Goal: Transaction & Acquisition: Purchase product/service

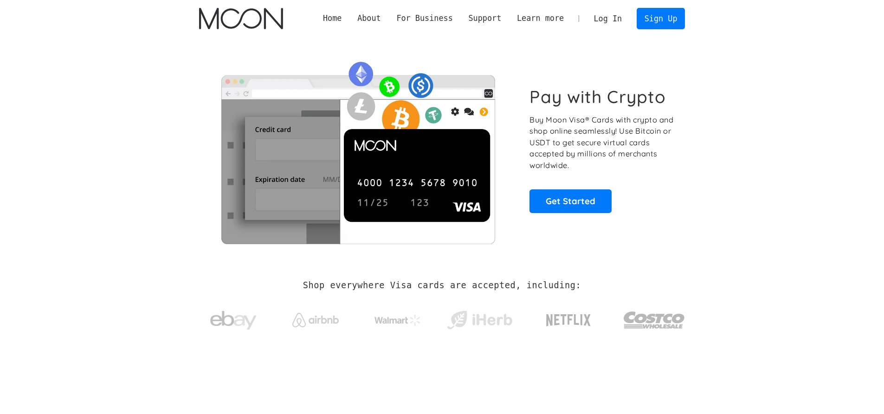
click at [610, 17] on link "Log In" at bounding box center [608, 18] width 44 height 20
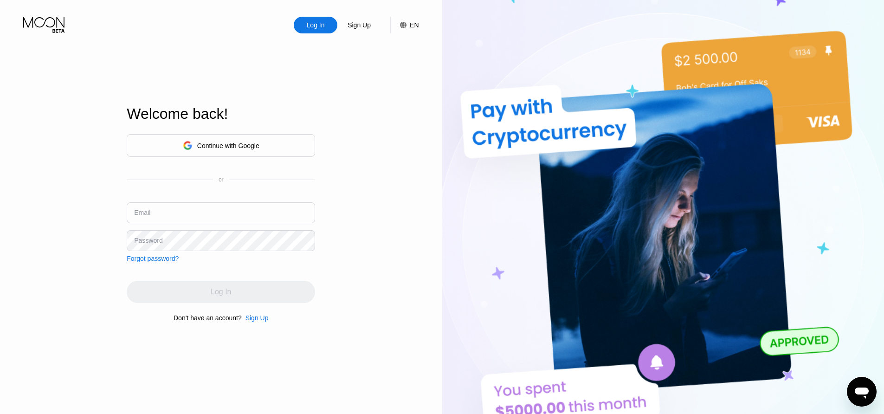
click at [212, 153] on div "Continue with Google" at bounding box center [221, 145] width 188 height 23
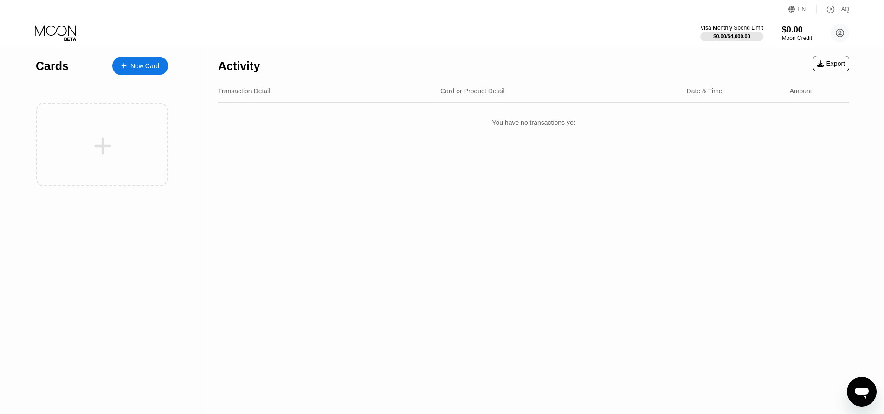
click at [149, 72] on div "New Card" at bounding box center [140, 66] width 56 height 19
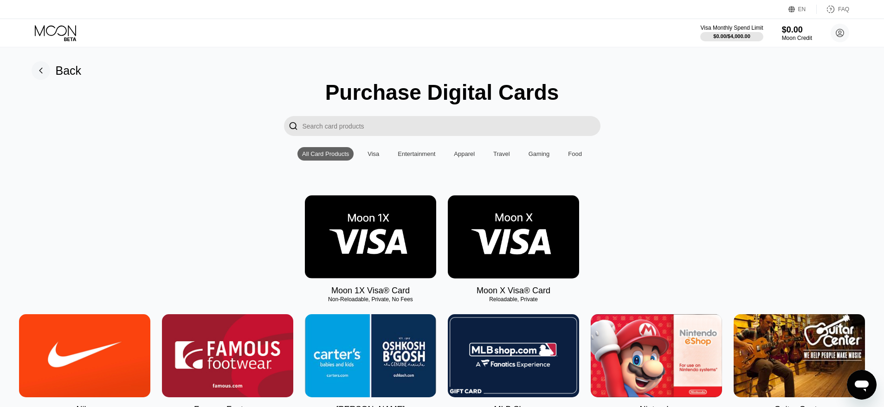
click at [545, 235] on img at bounding box center [513, 236] width 131 height 83
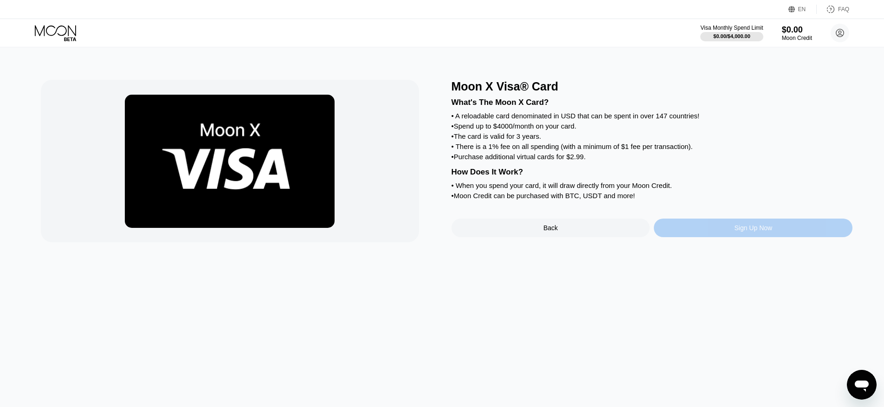
click at [719, 222] on div "Sign Up Now" at bounding box center [753, 228] width 199 height 19
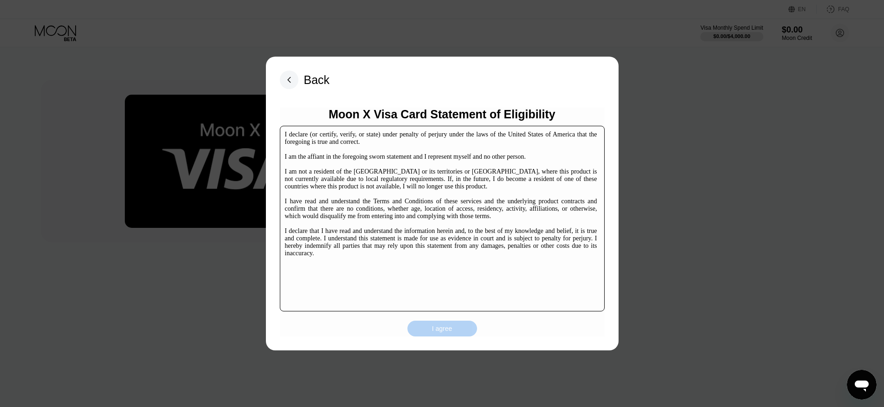
click at [434, 326] on div "I agree" at bounding box center [442, 328] width 20 height 8
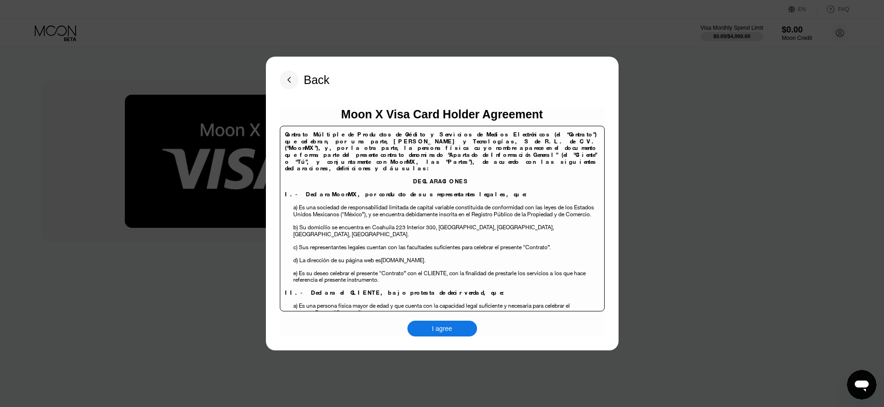
click at [448, 327] on div "I agree" at bounding box center [442, 328] width 20 height 8
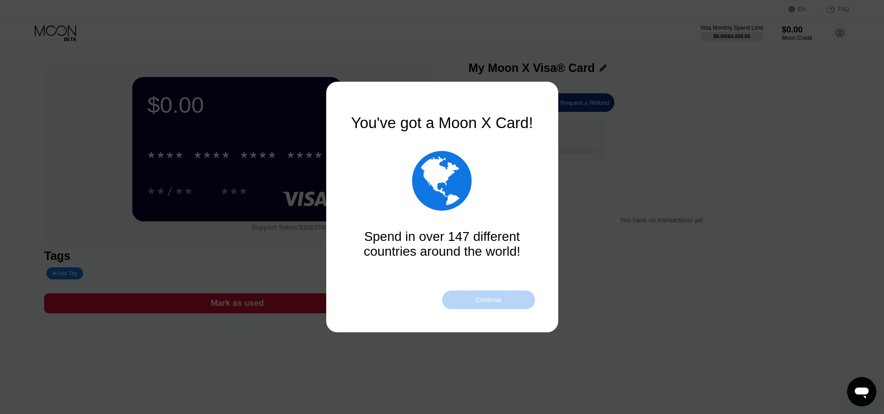
click at [494, 297] on div "Continue" at bounding box center [488, 299] width 26 height 7
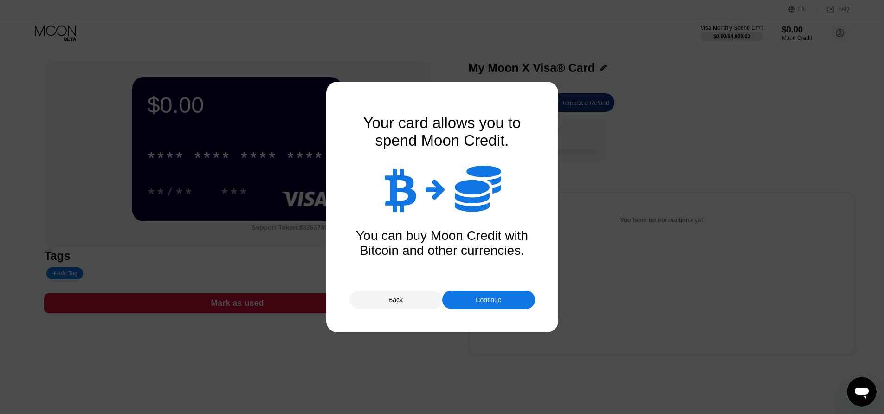
drag, startPoint x: 478, startPoint y: 297, endPoint x: 465, endPoint y: 250, distance: 48.8
click at [477, 297] on div "Continue" at bounding box center [488, 299] width 26 height 7
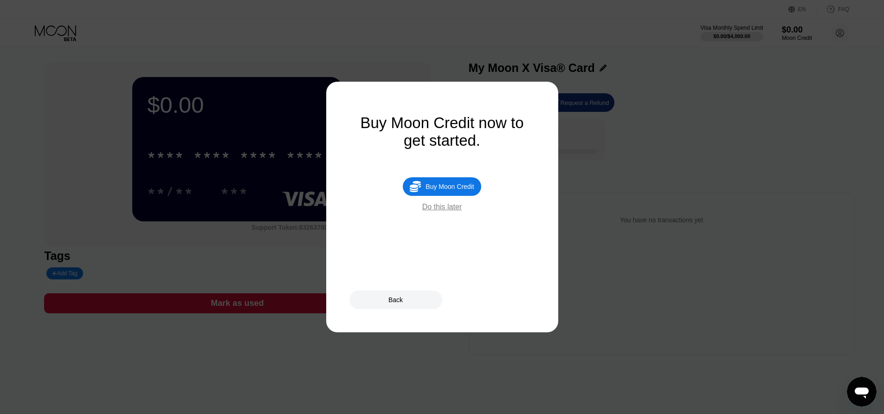
click at [400, 299] on div "Back" at bounding box center [395, 299] width 14 height 7
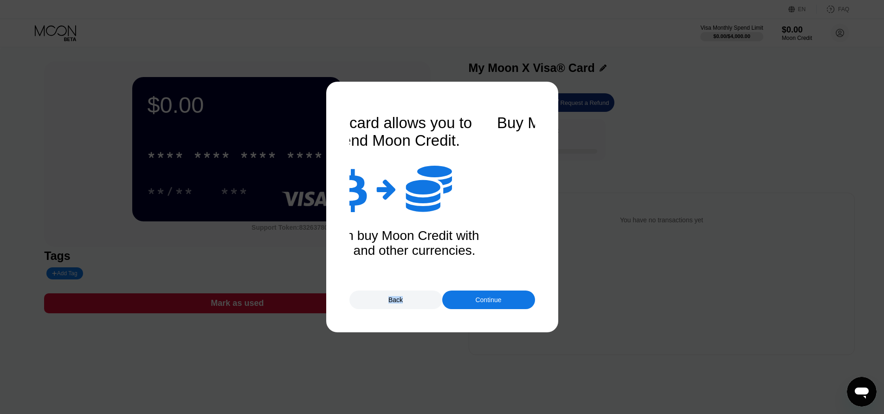
click at [400, 299] on div "Back" at bounding box center [395, 299] width 14 height 7
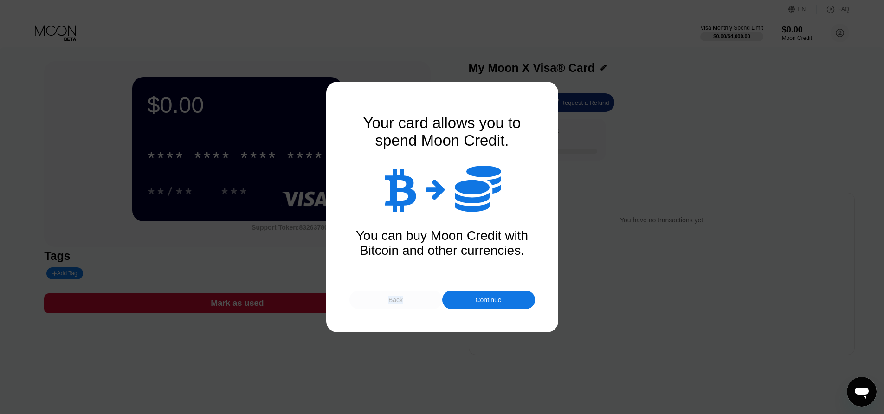
click at [400, 299] on div "Back" at bounding box center [395, 299] width 14 height 7
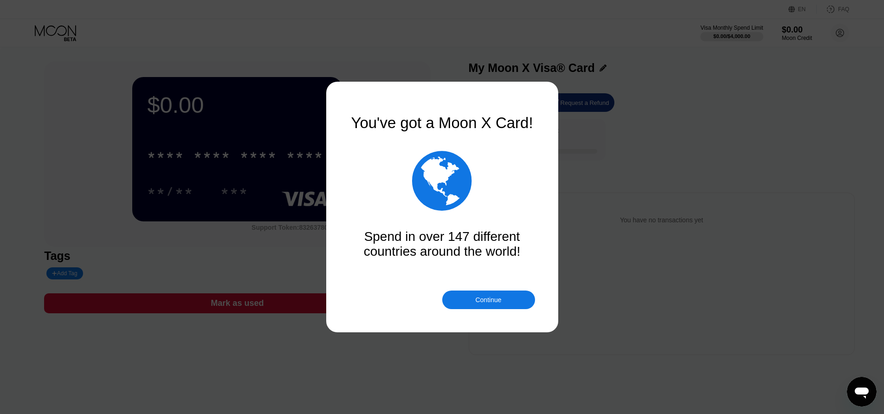
click at [525, 296] on div "Continue" at bounding box center [488, 300] width 93 height 19
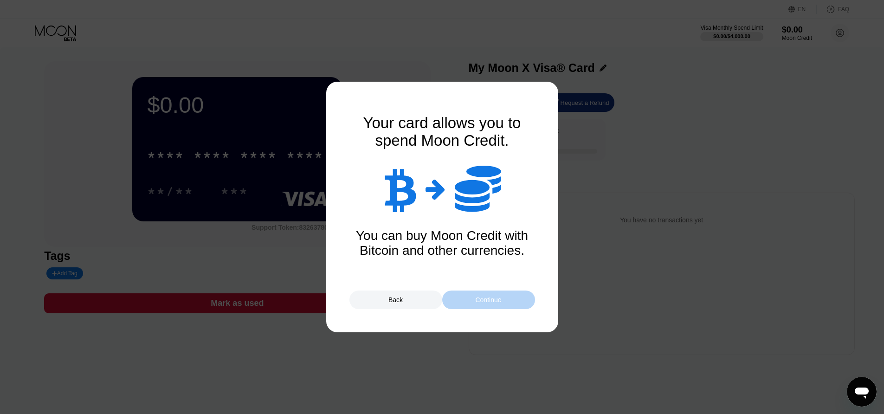
click at [476, 304] on div "Continue" at bounding box center [488, 300] width 93 height 19
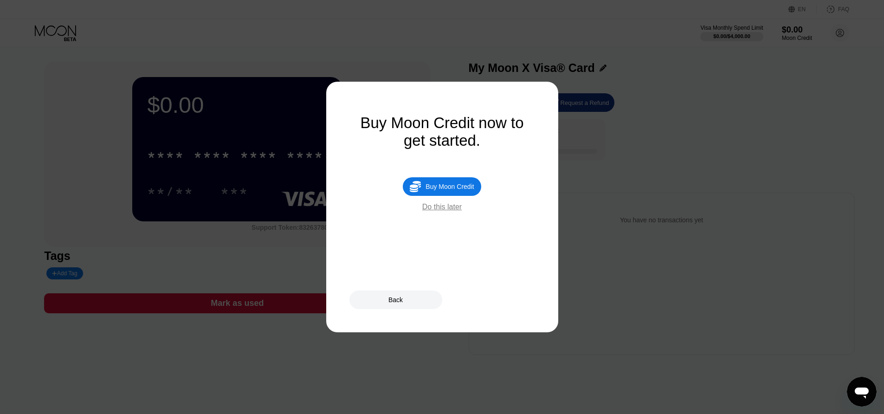
click at [438, 190] on div "Buy Moon Credit" at bounding box center [450, 186] width 48 height 7
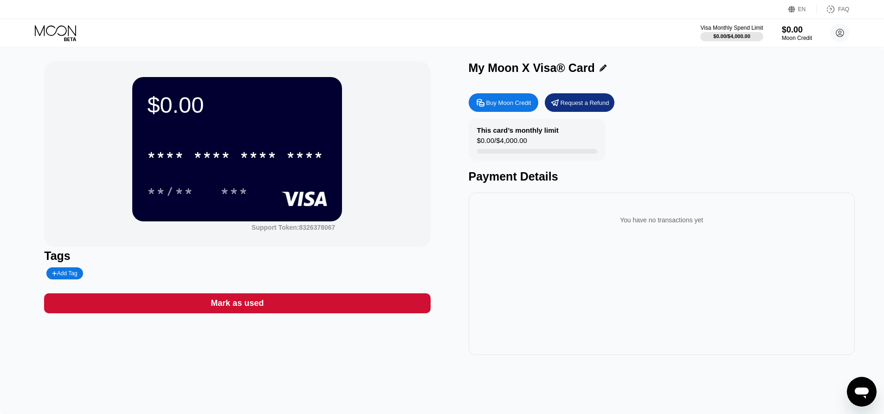
type input "0"
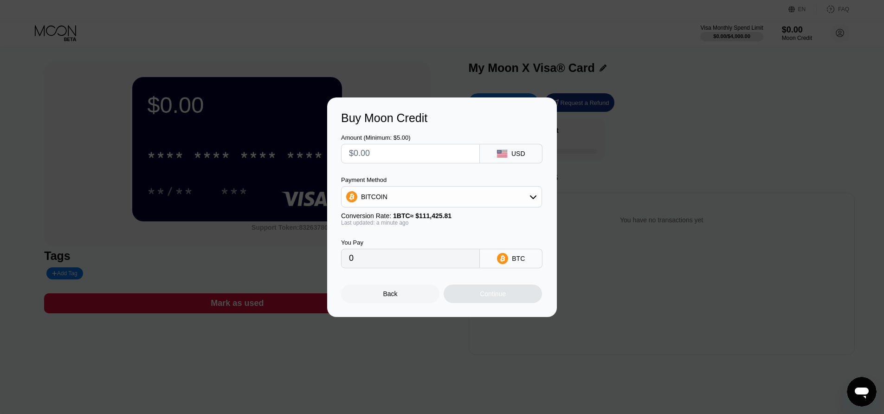
click at [407, 149] on input "text" at bounding box center [410, 153] width 123 height 19
type input "$7"
type input "0.00006283"
type input "0"
type input "$490"
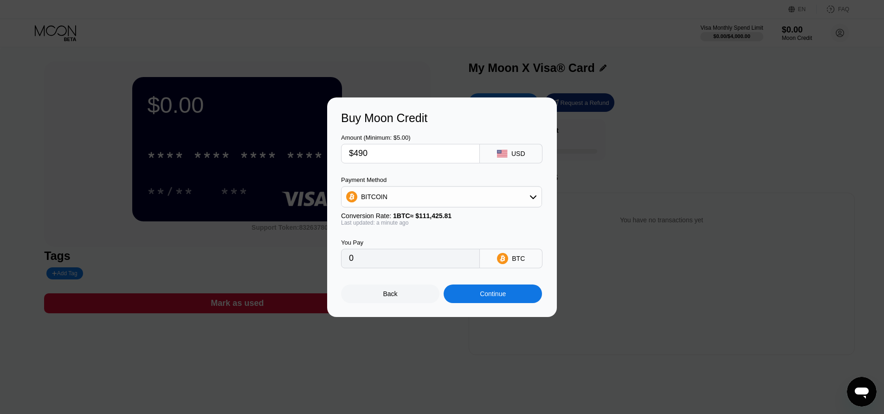
type input "0.00439755"
type input "$490"
click at [532, 198] on icon at bounding box center [533, 196] width 7 height 7
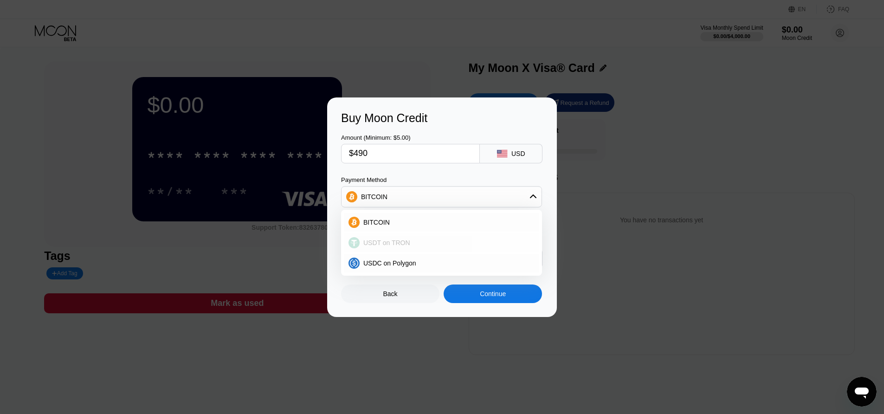
click at [451, 235] on div "USDT on TRON" at bounding box center [441, 242] width 195 height 19
type input "494.95"
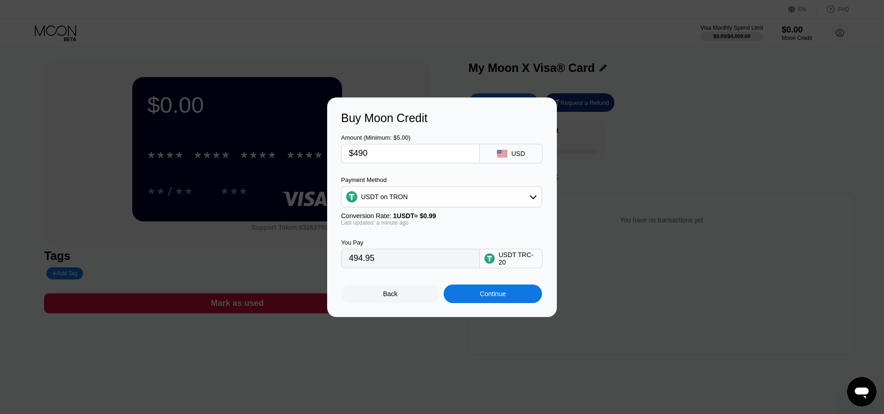
click at [478, 293] on div "Continue" at bounding box center [493, 293] width 98 height 19
